Goal: Information Seeking & Learning: Learn about a topic

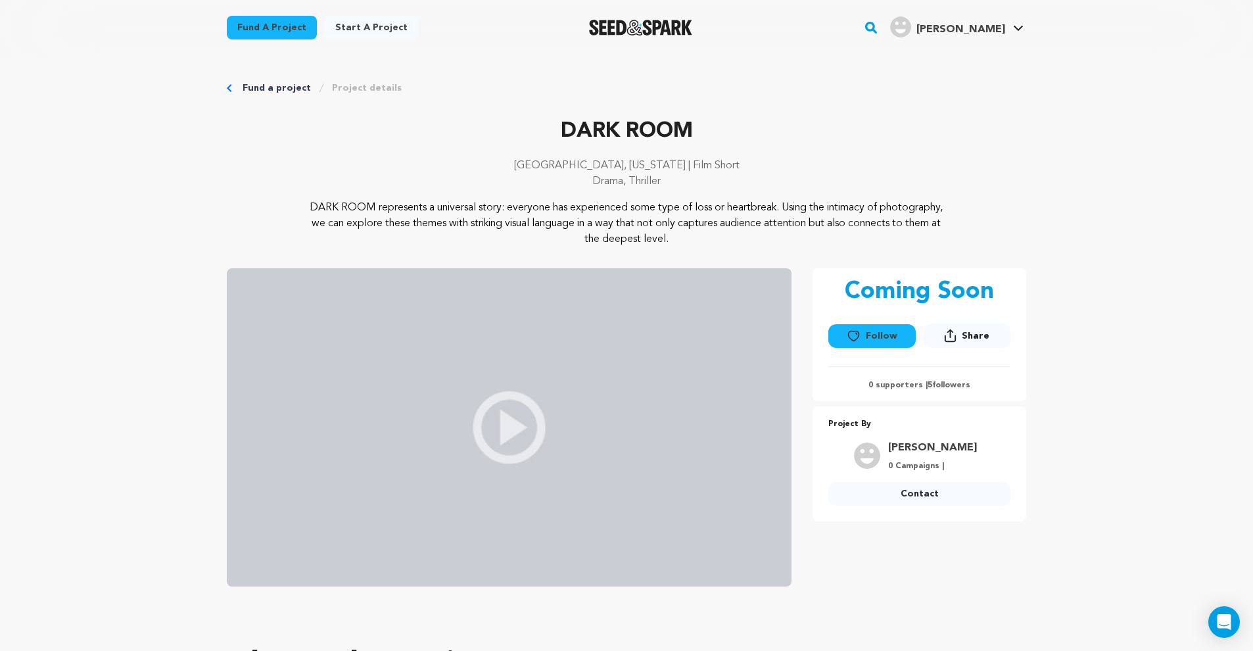
scroll to position [3770, 0]
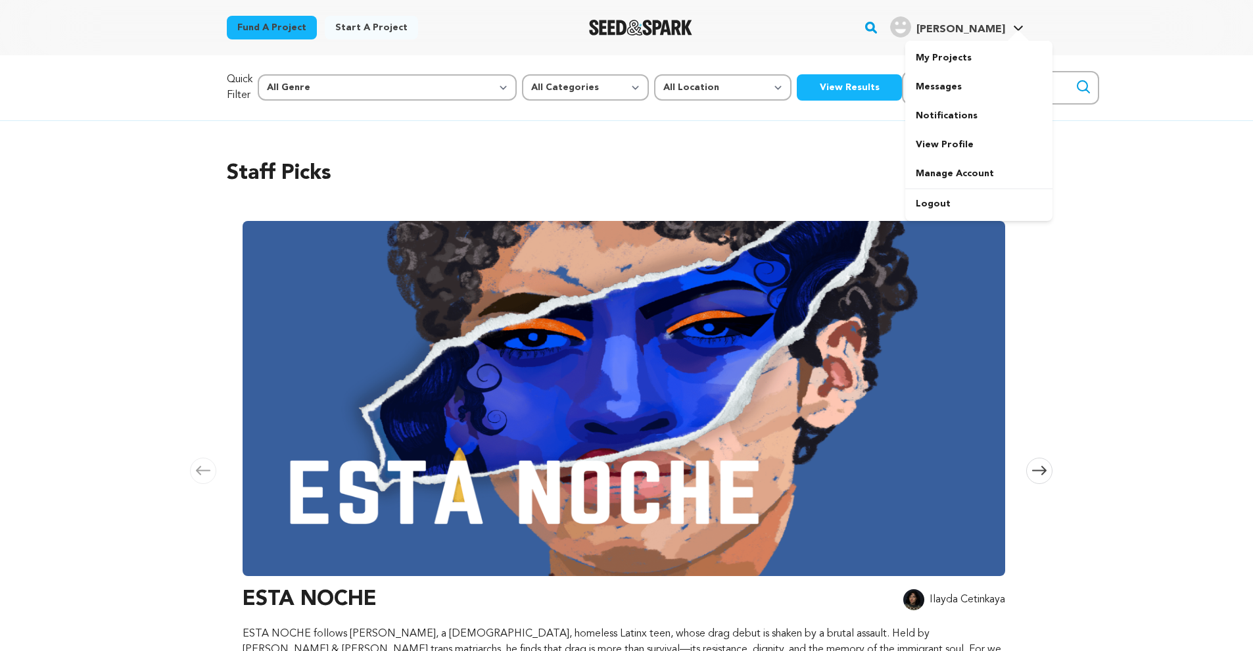
click at [1020, 24] on link "Joshua T. Joshua T." at bounding box center [957, 26] width 139 height 24
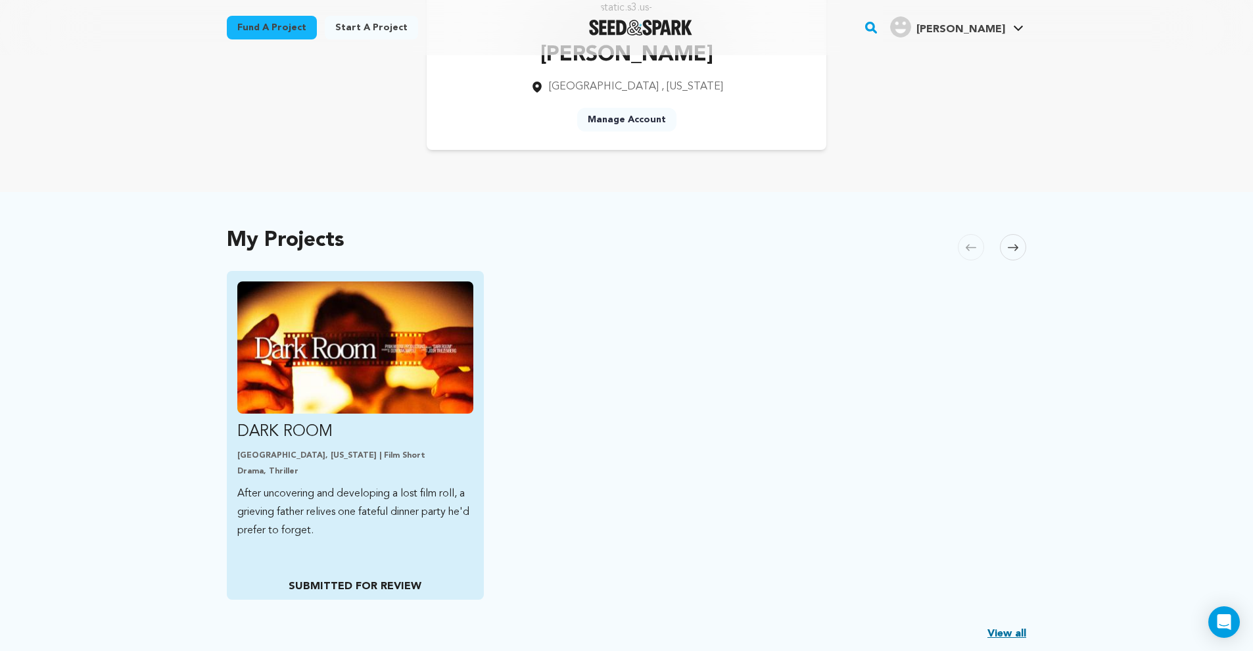
scroll to position [235, 0]
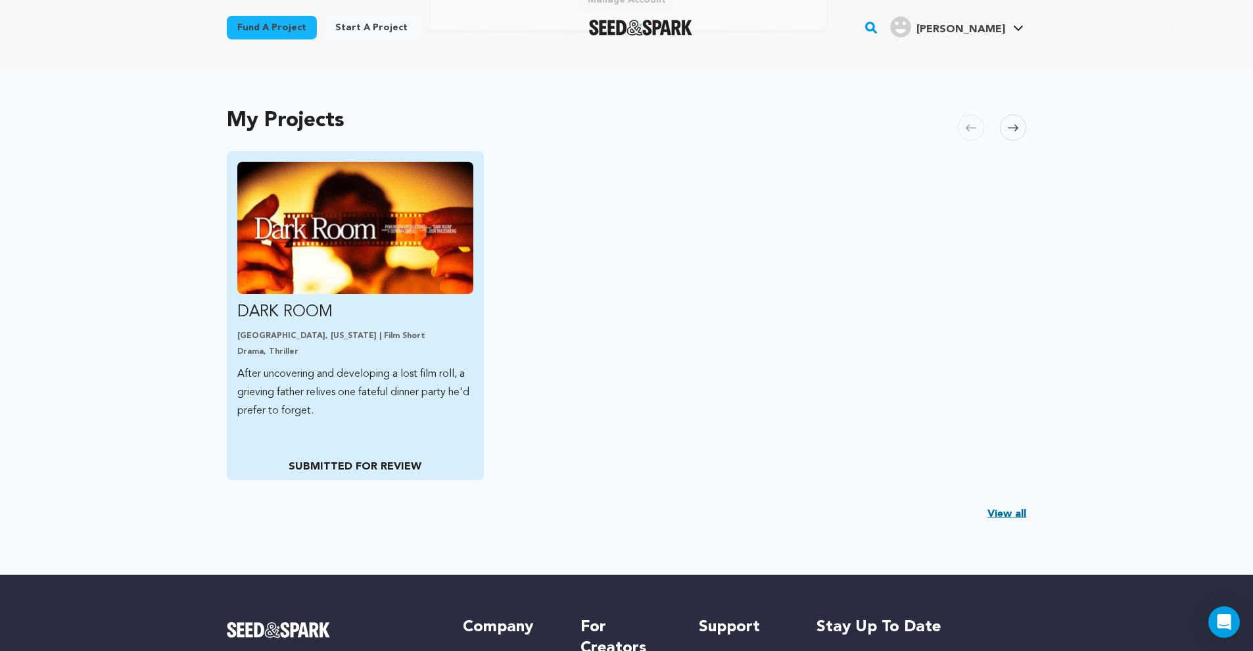
click at [369, 398] on p "After uncovering and developing a lost film roll, a grieving father relives one…" at bounding box center [355, 392] width 236 height 55
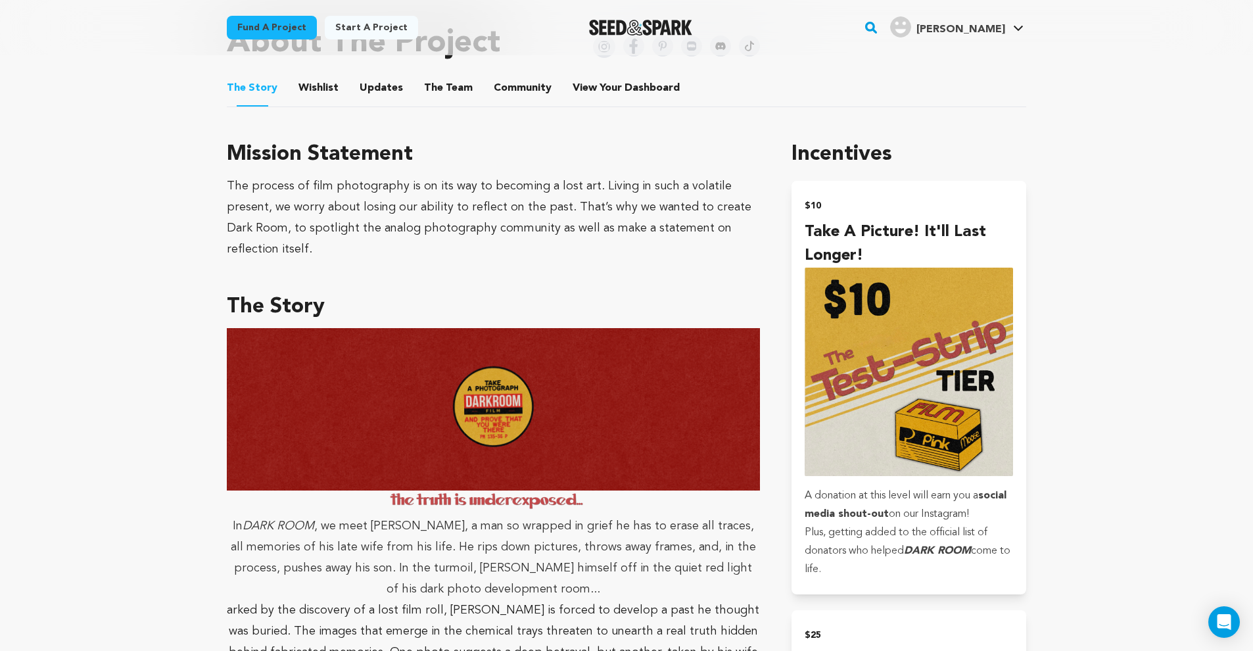
scroll to position [617, 0]
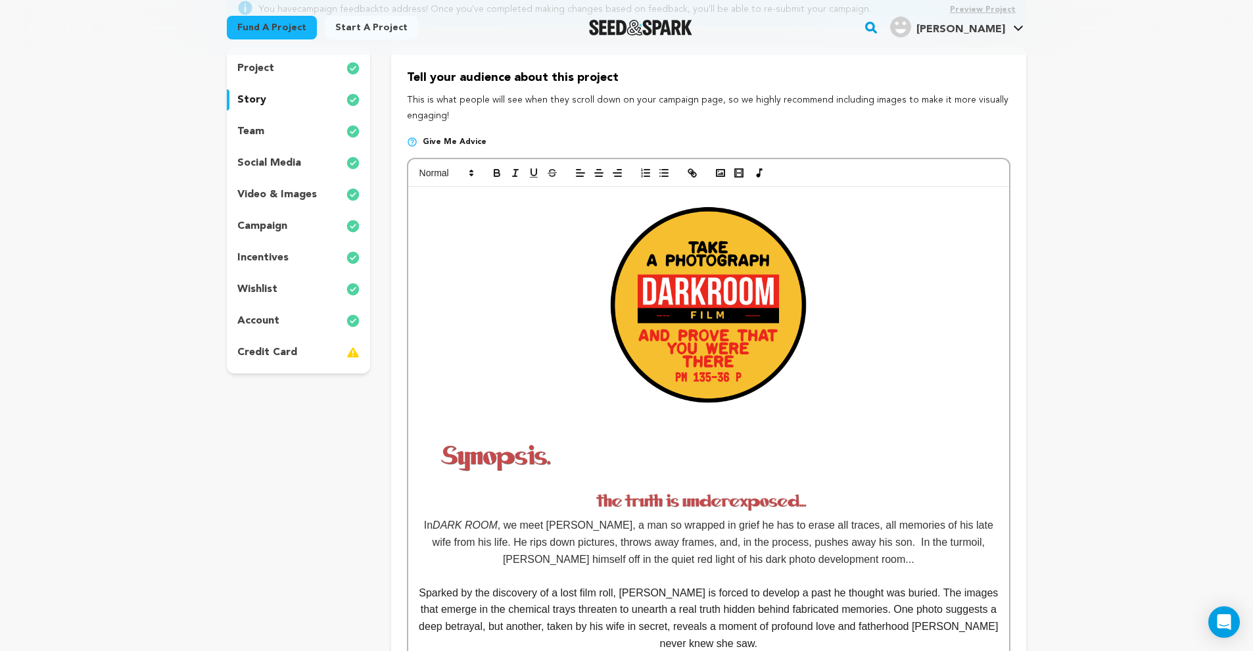
scroll to position [168, 0]
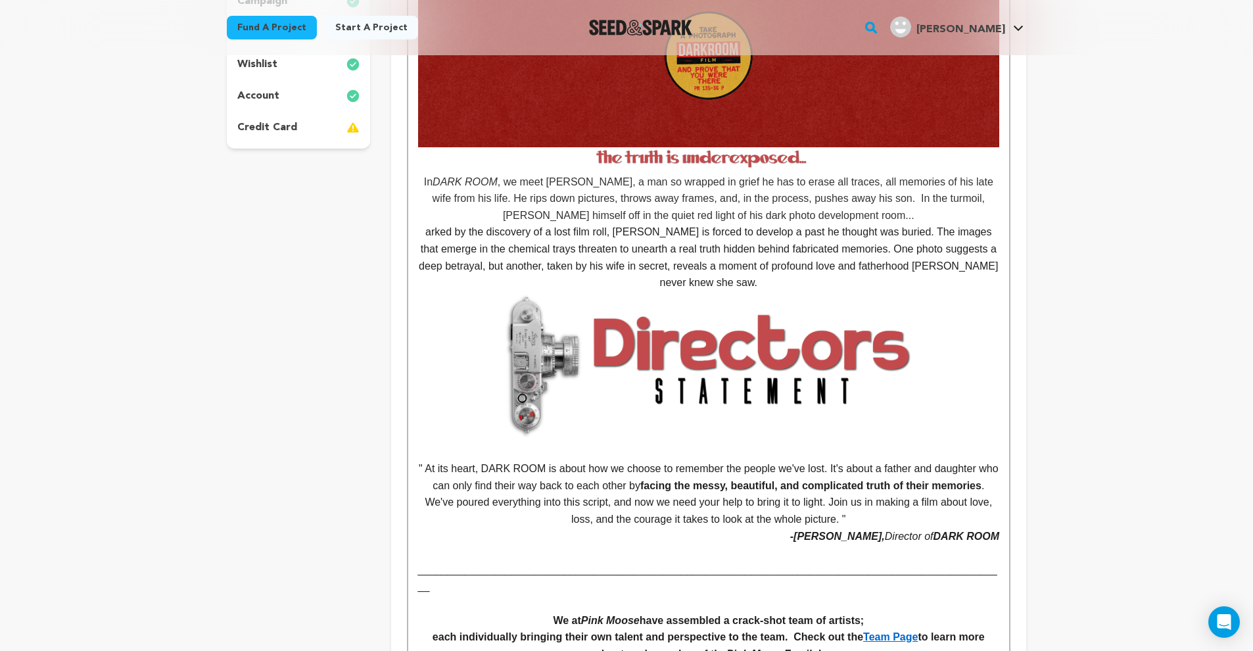
scroll to position [308, 0]
